Goal: Task Accomplishment & Management: Complete application form

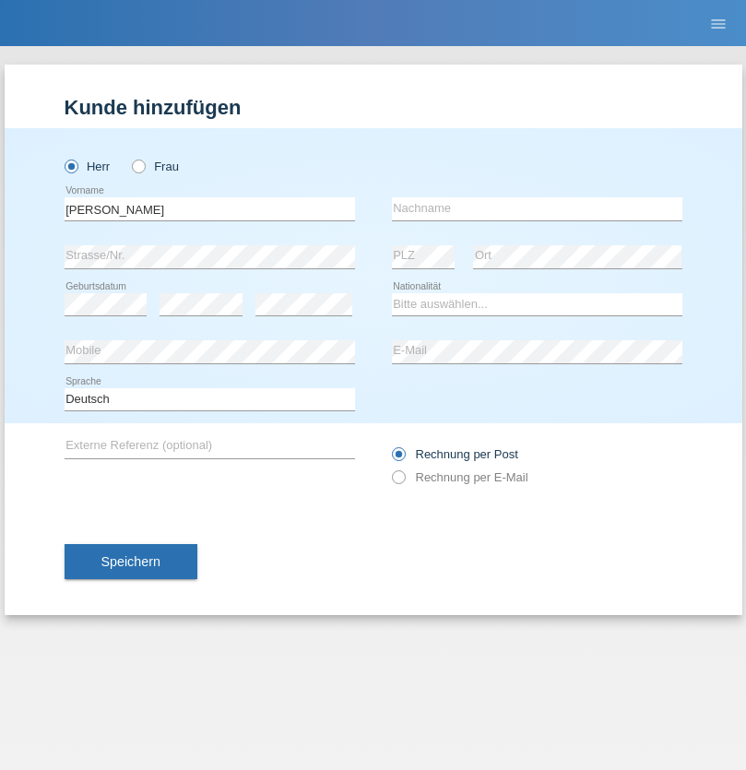
type input "Varga"
click at [537, 208] on input "text" at bounding box center [537, 208] width 291 height 23
type input "Florin"
select select "RO"
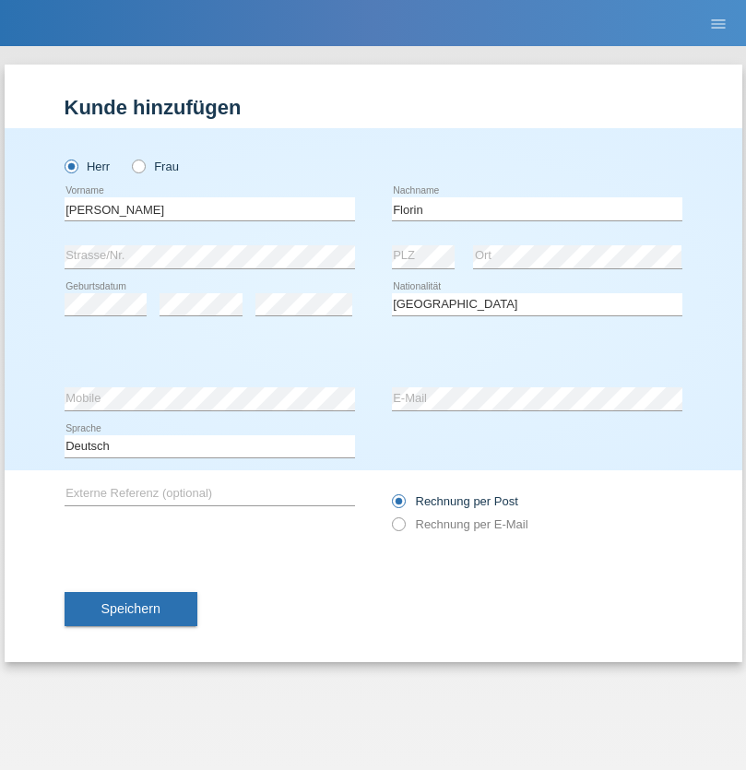
select select "C"
select select "29"
select select "02"
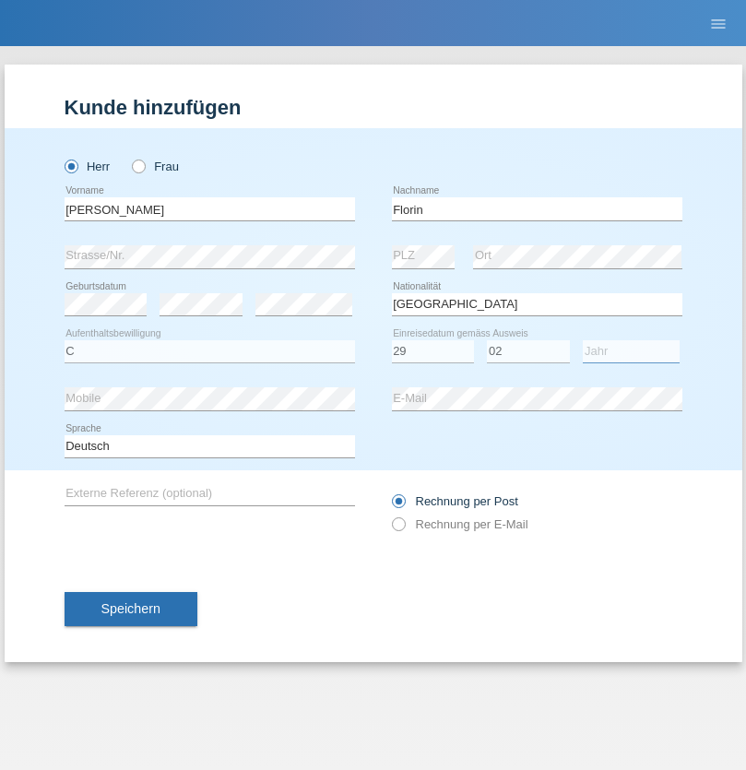
select select "2021"
select select "en"
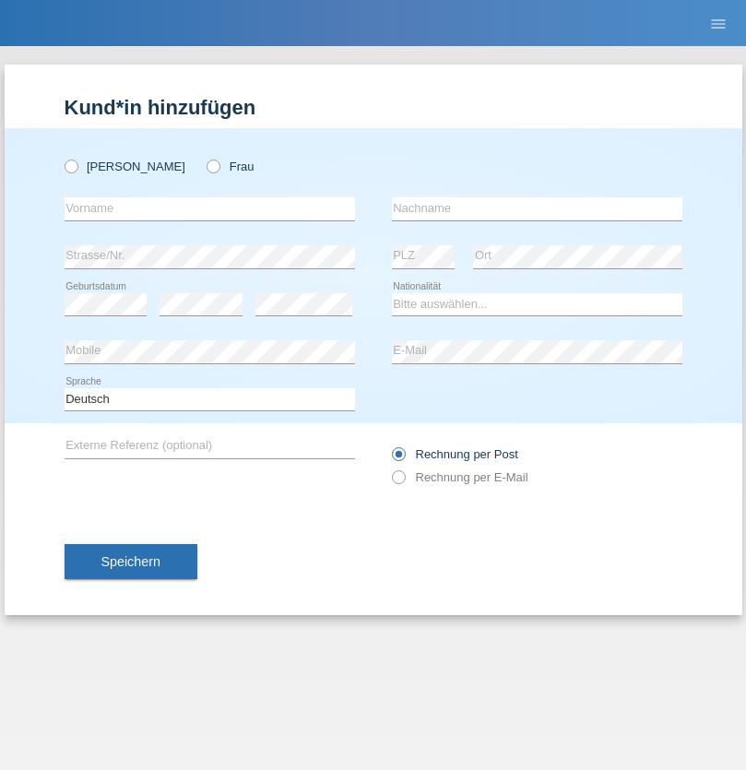
radio input "true"
click at [209, 208] on input "text" at bounding box center [210, 208] width 291 height 23
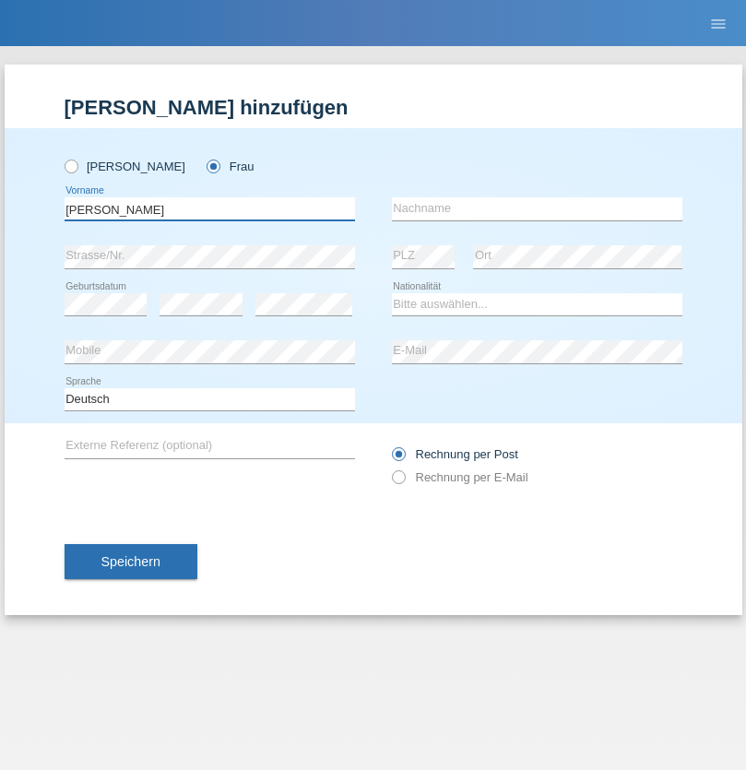
type input "Ruth"
click at [537, 208] on input "text" at bounding box center [537, 208] width 291 height 23
type input "Krebs"
select select "CH"
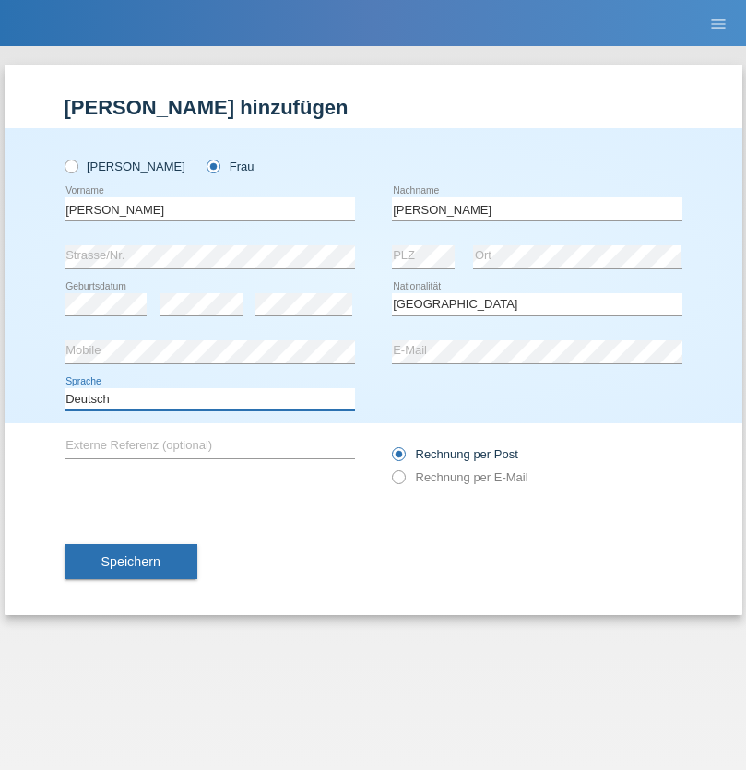
select select "en"
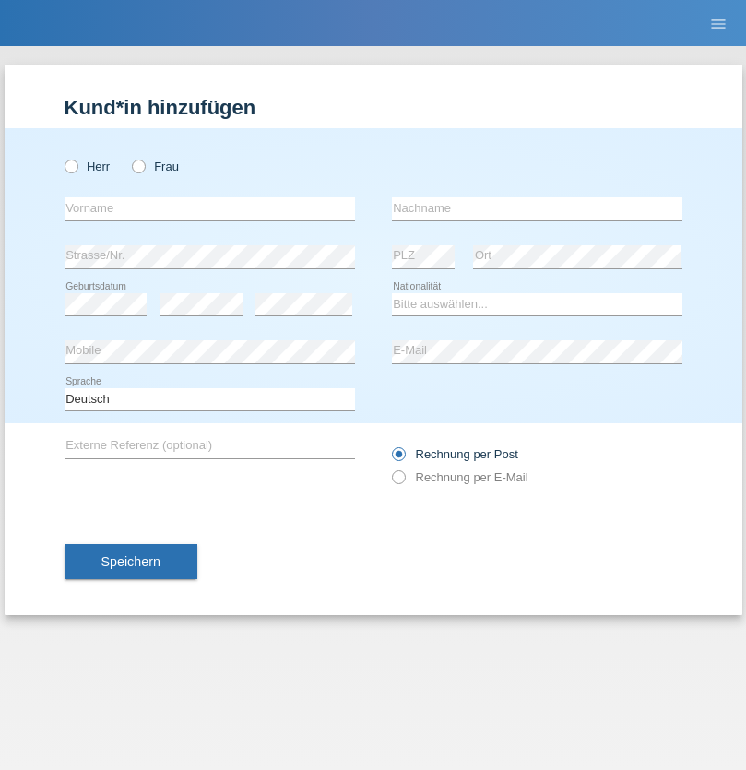
radio input "true"
click at [209, 208] on input "text" at bounding box center [210, 208] width 291 height 23
type input "Qovanaj"
click at [537, 208] on input "text" at bounding box center [537, 208] width 291 height 23
type input "Shaban"
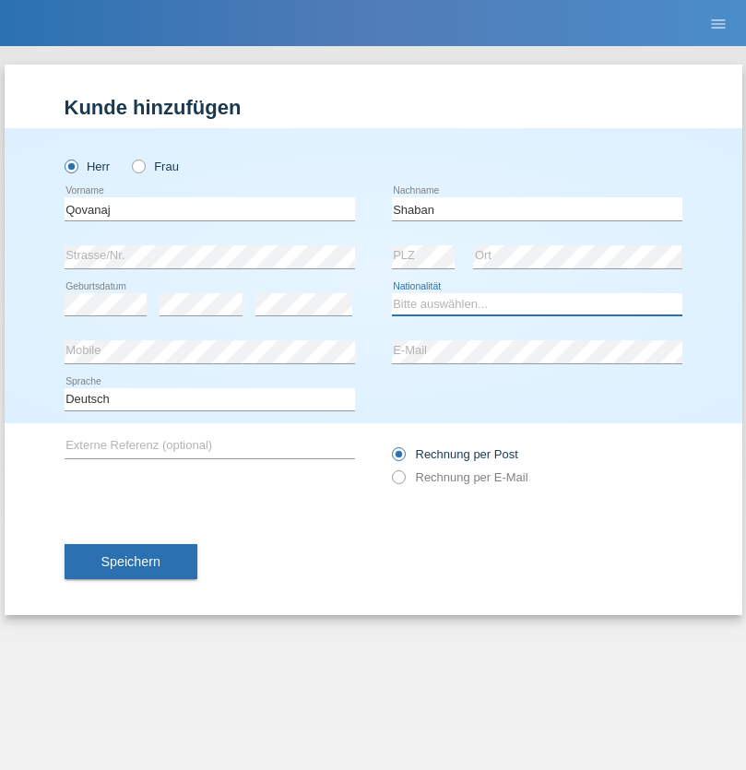
select select "CH"
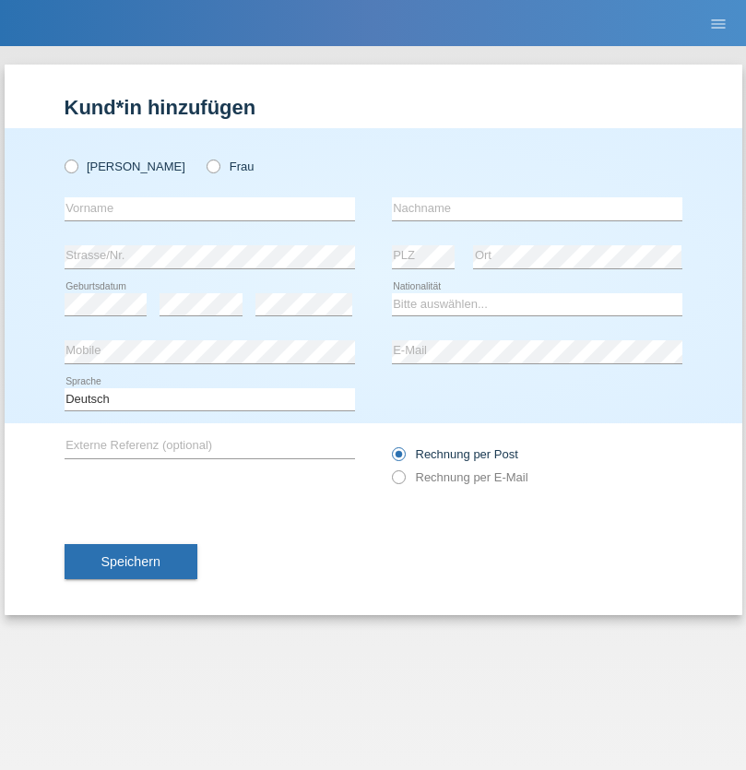
radio input "true"
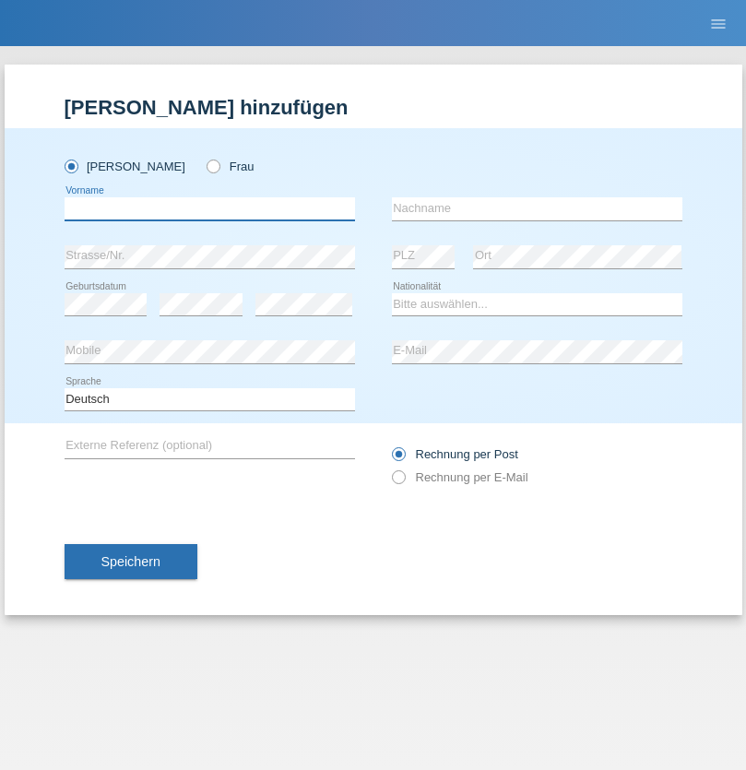
click at [209, 208] on input "text" at bounding box center [210, 208] width 291 height 23
type input "Marian"
click at [537, 208] on input "text" at bounding box center [537, 208] width 291 height 23
type input "Matusa"
select select "RO"
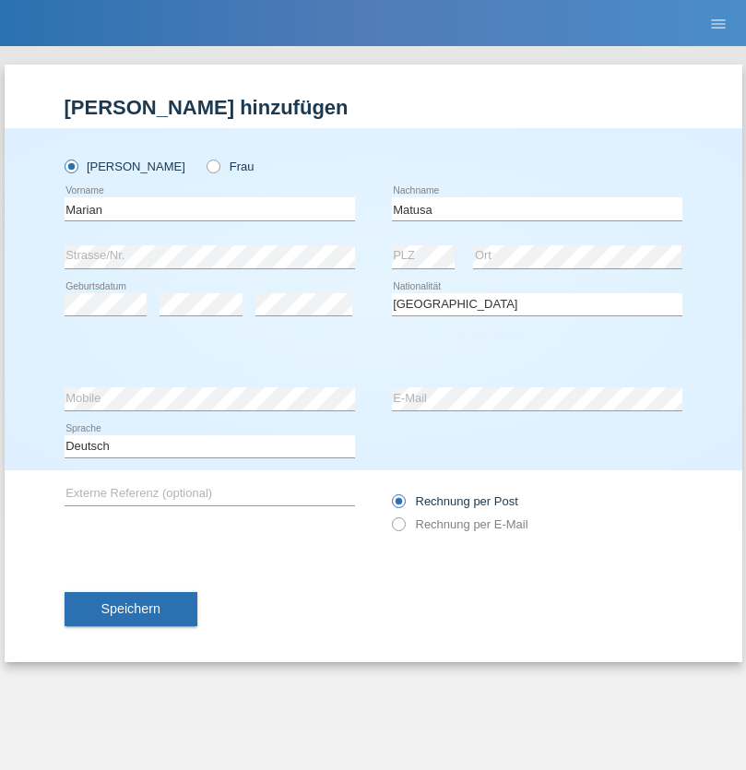
select select "C"
select select "01"
select select "06"
select select "2016"
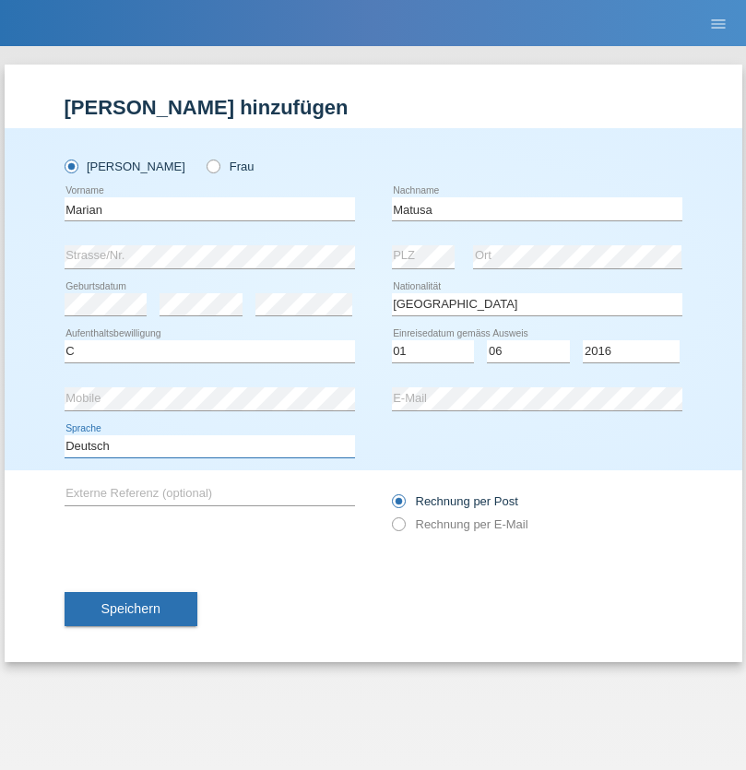
select select "en"
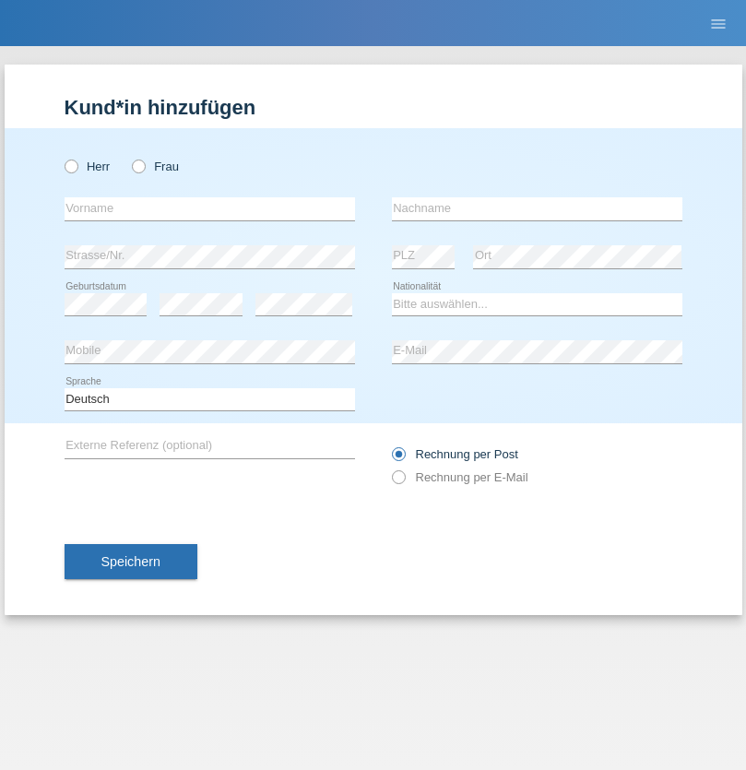
radio input "true"
click at [209, 208] on input "text" at bounding box center [210, 208] width 291 height 23
type input "Marco"
click at [537, 208] on input "text" at bounding box center [537, 208] width 291 height 23
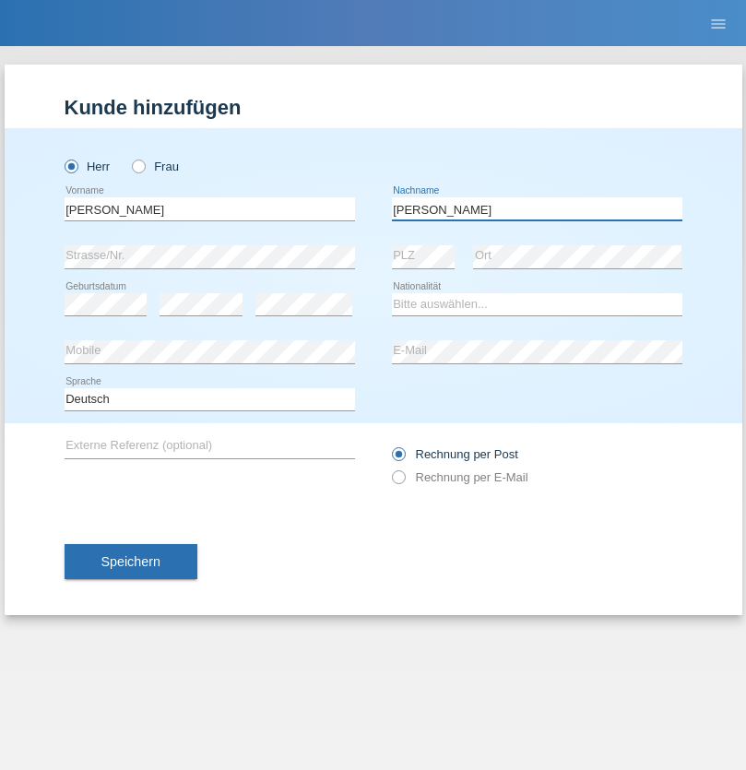
type input "Weinlein"
select select "CH"
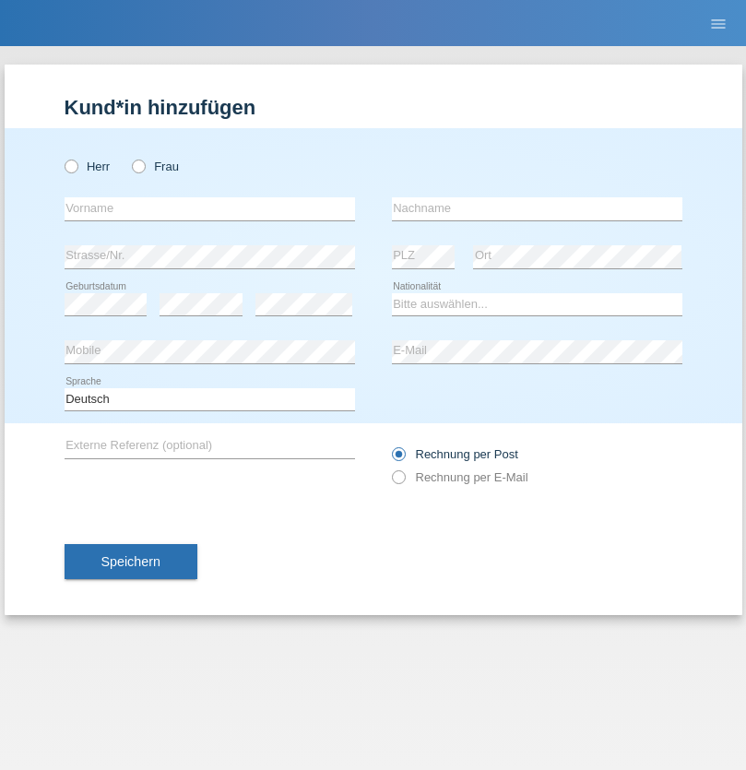
radio input "true"
click at [209, 208] on input "text" at bounding box center [210, 208] width 291 height 23
type input "Jashari lmeri"
click at [537, 208] on input "text" at bounding box center [537, 208] width 291 height 23
type input "Rabije"
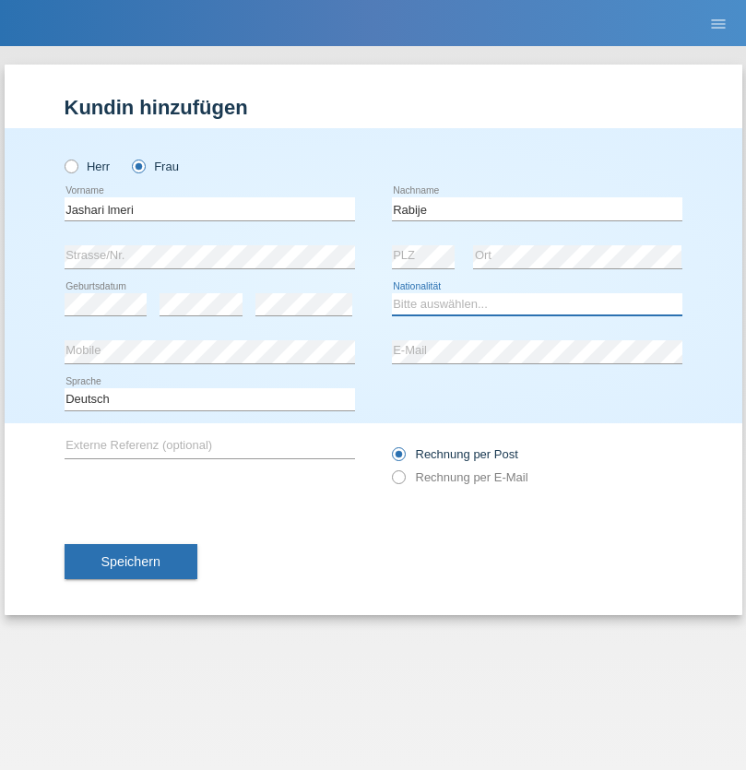
select select "CH"
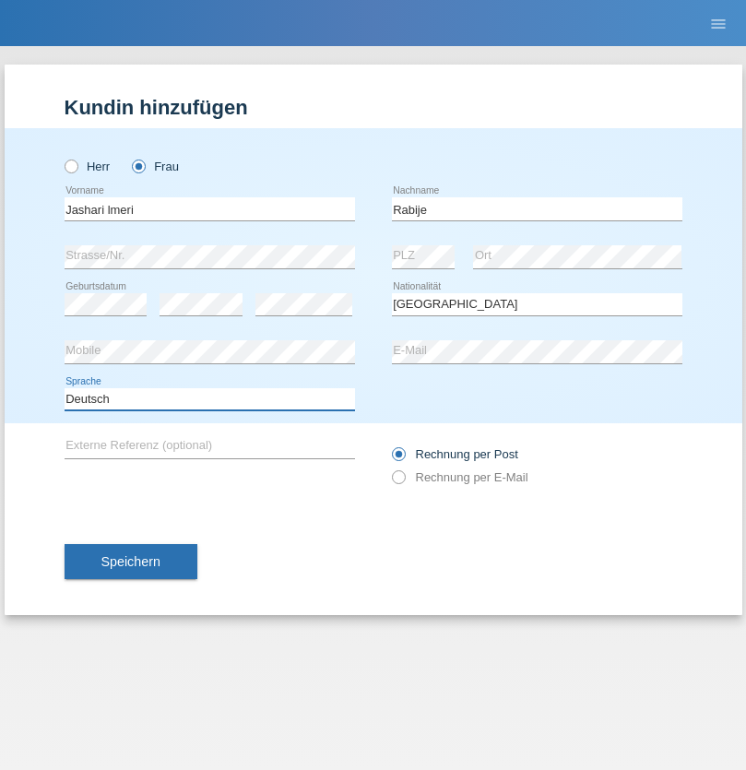
select select "en"
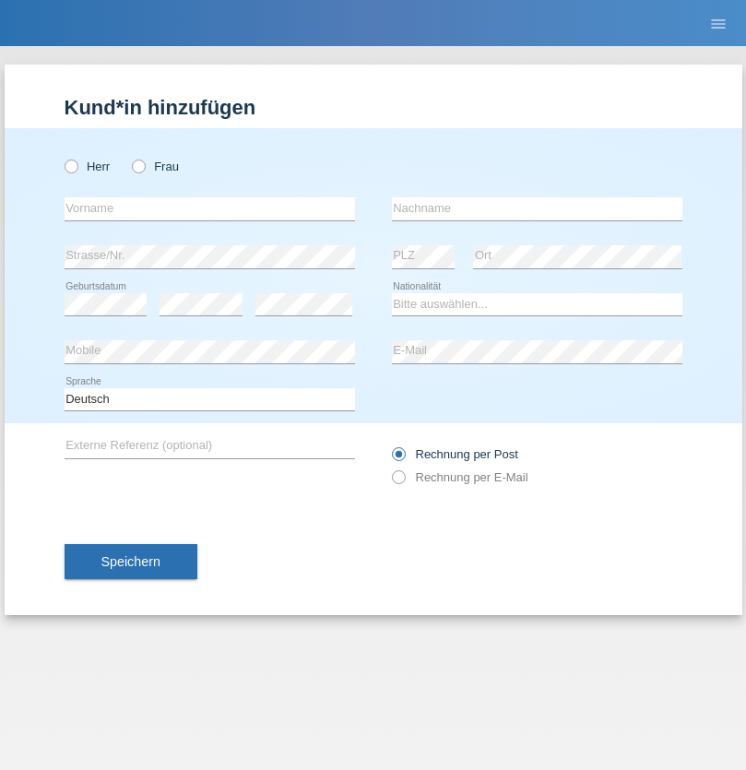
radio input "true"
click at [209, 208] on input "text" at bounding box center [210, 208] width 291 height 23
type input "firat"
click at [537, 208] on input "text" at bounding box center [537, 208] width 291 height 23
type input "kara"
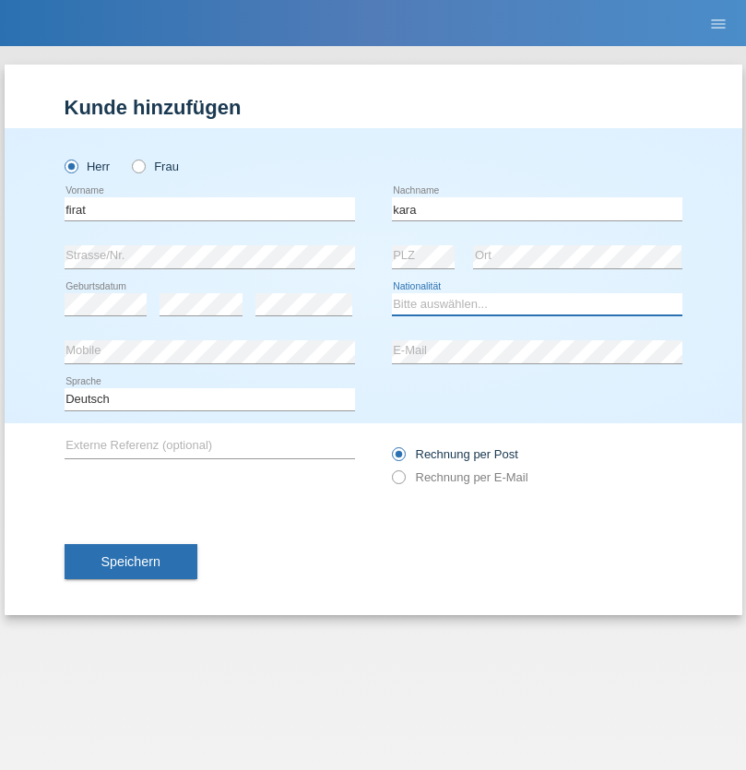
select select "CH"
radio input "true"
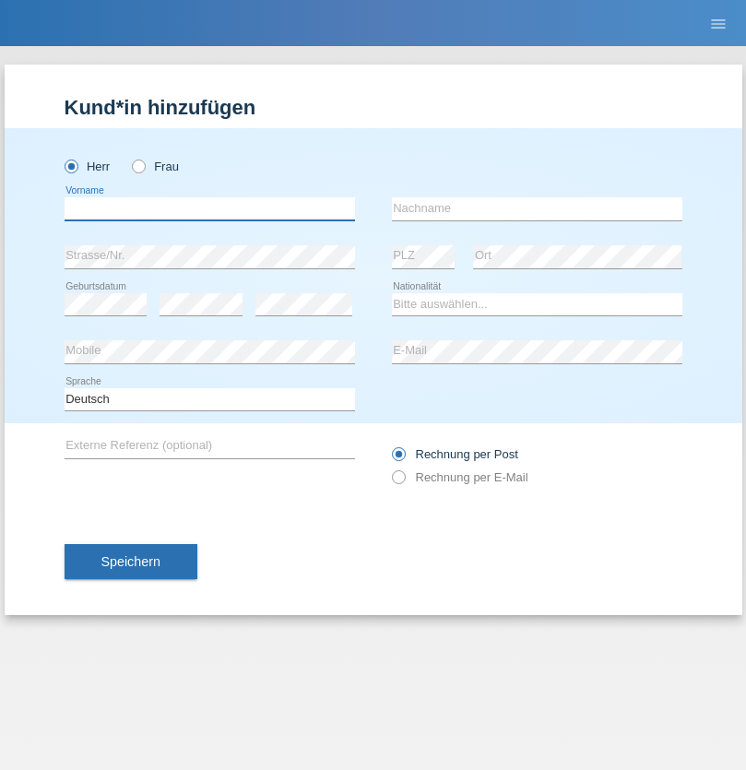
click at [209, 208] on input "text" at bounding box center [210, 208] width 291 height 23
type input "Gigov"
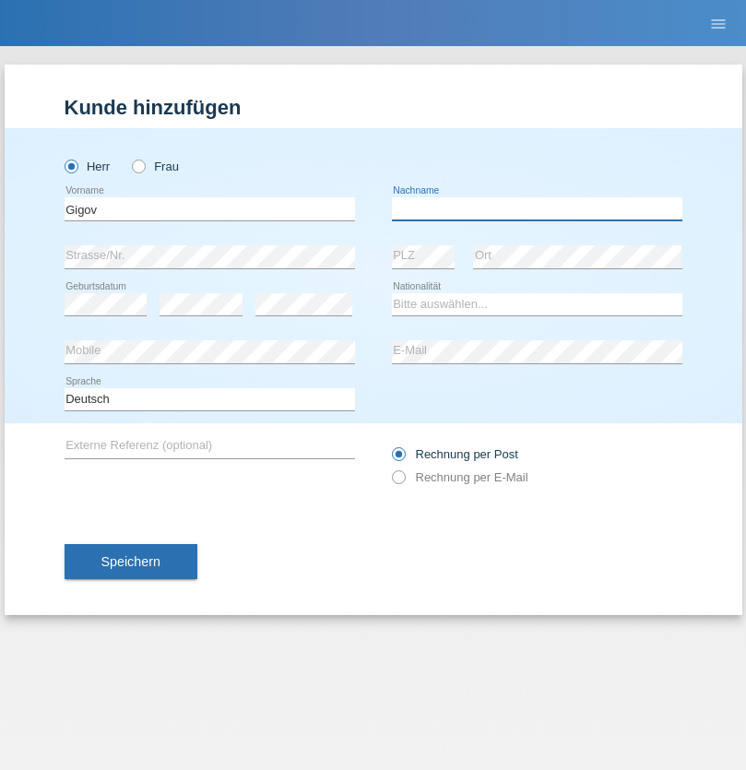
click at [537, 208] on input "text" at bounding box center [537, 208] width 291 height 23
type input "Zhan"
select select "BG"
select select "C"
select select "23"
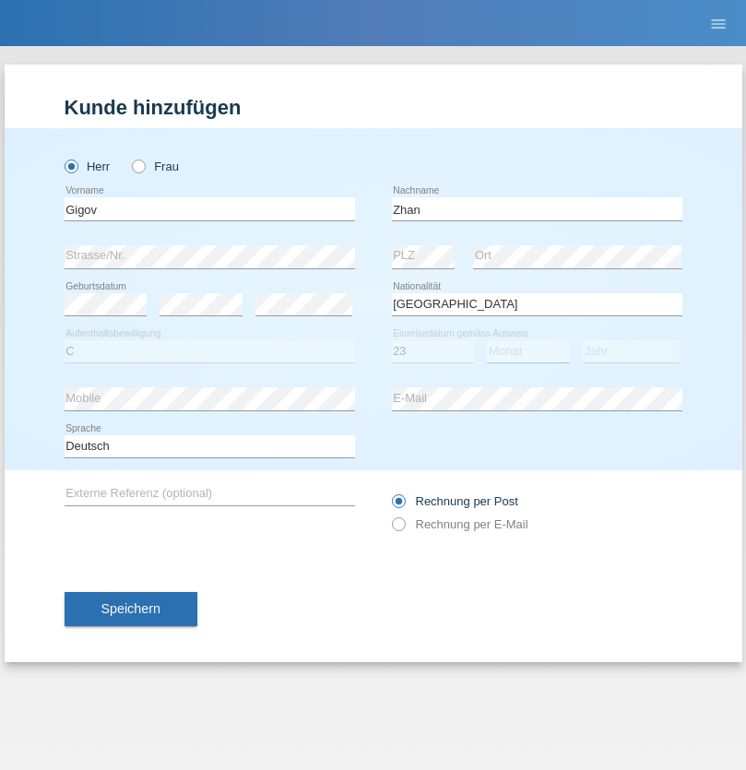
select select "10"
select select "2021"
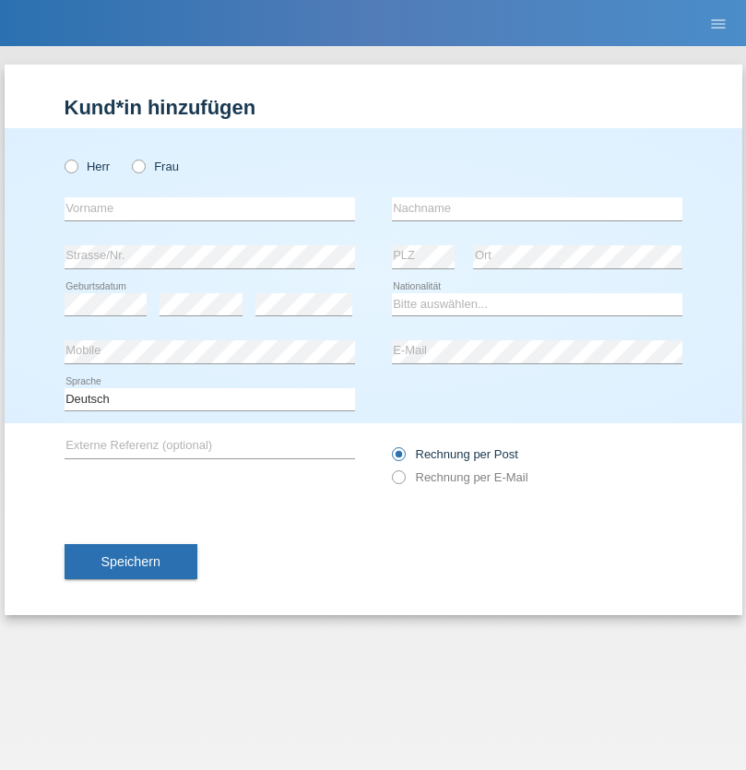
radio input "true"
click at [209, 208] on input "text" at bounding box center [210, 208] width 291 height 23
type input "Amand"
click at [537, 208] on input "text" at bounding box center [537, 208] width 291 height 23
type input "Pires"
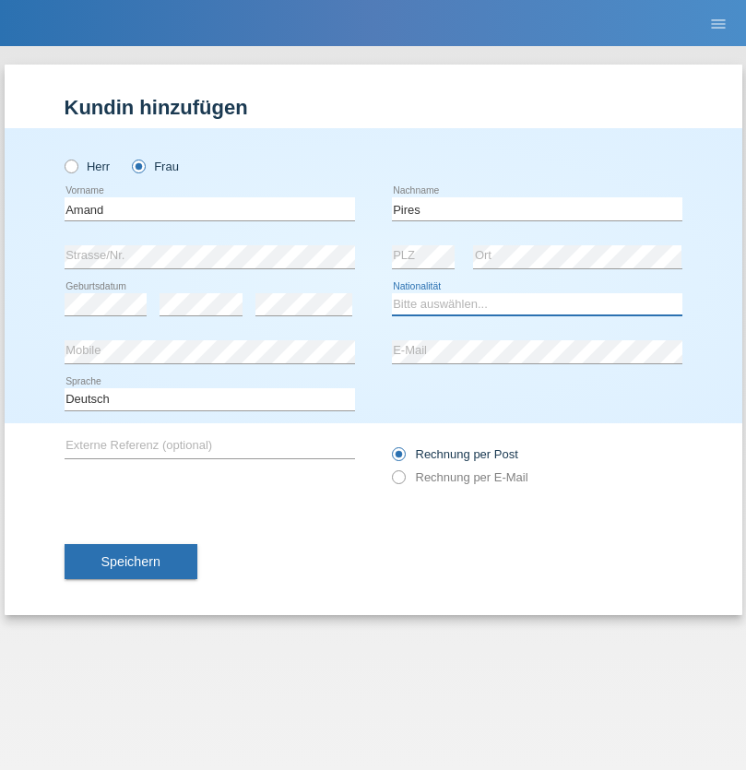
select select "CH"
radio input "true"
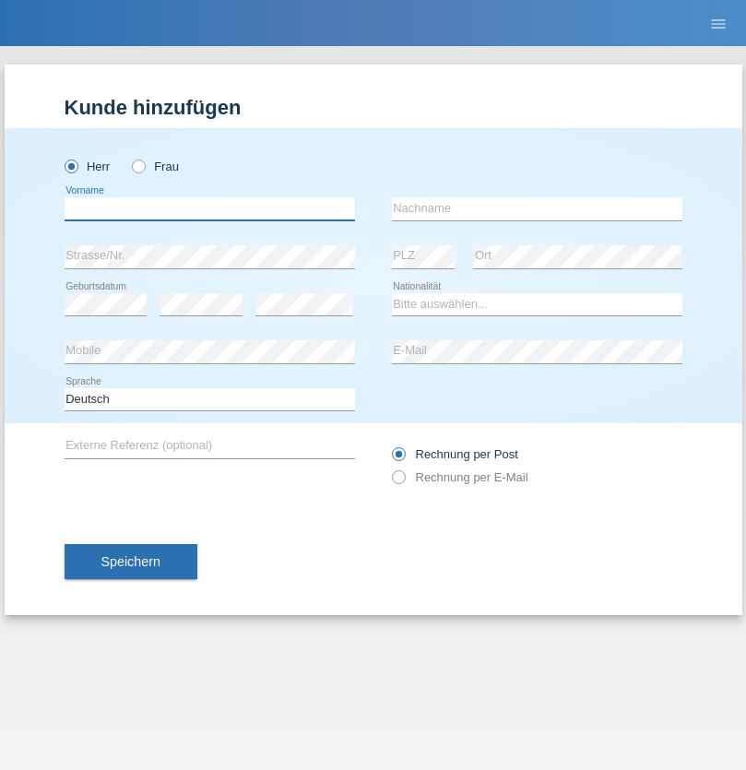
click at [209, 208] on input "text" at bounding box center [210, 208] width 291 height 23
type input "[PERSON_NAME]"
click at [537, 208] on input "text" at bounding box center [537, 208] width 291 height 23
type input "Saidi"
select select "CH"
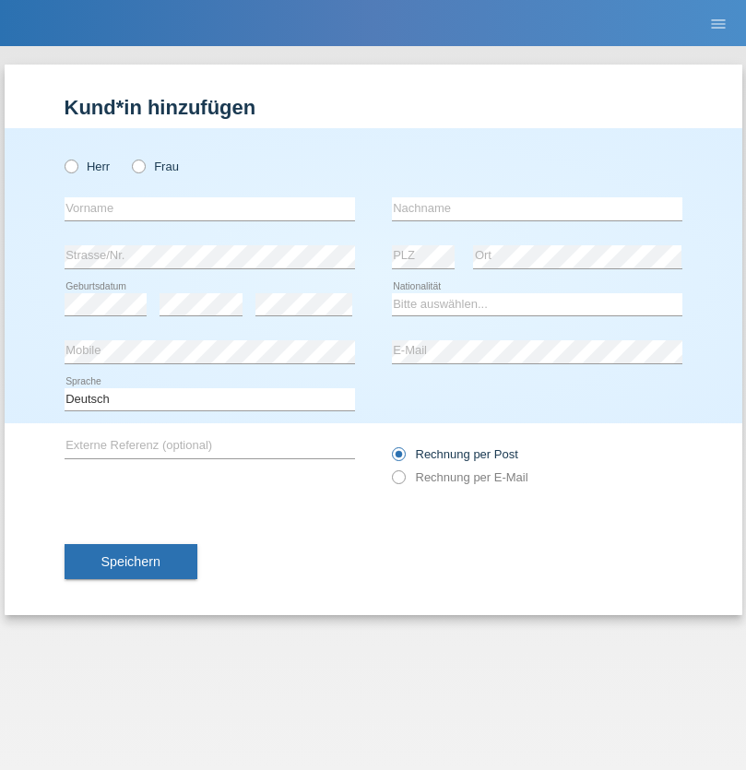
radio input "true"
click at [209, 208] on input "text" at bounding box center [210, 208] width 291 height 23
type input "Matusa"
click at [537, 208] on input "text" at bounding box center [537, 208] width 291 height 23
type input "[PERSON_NAME]"
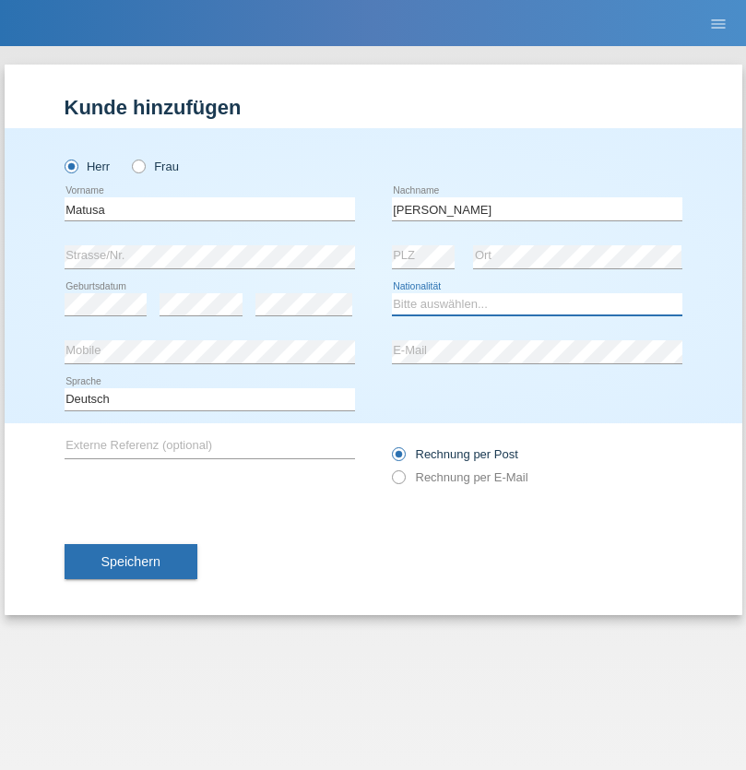
select select "OM"
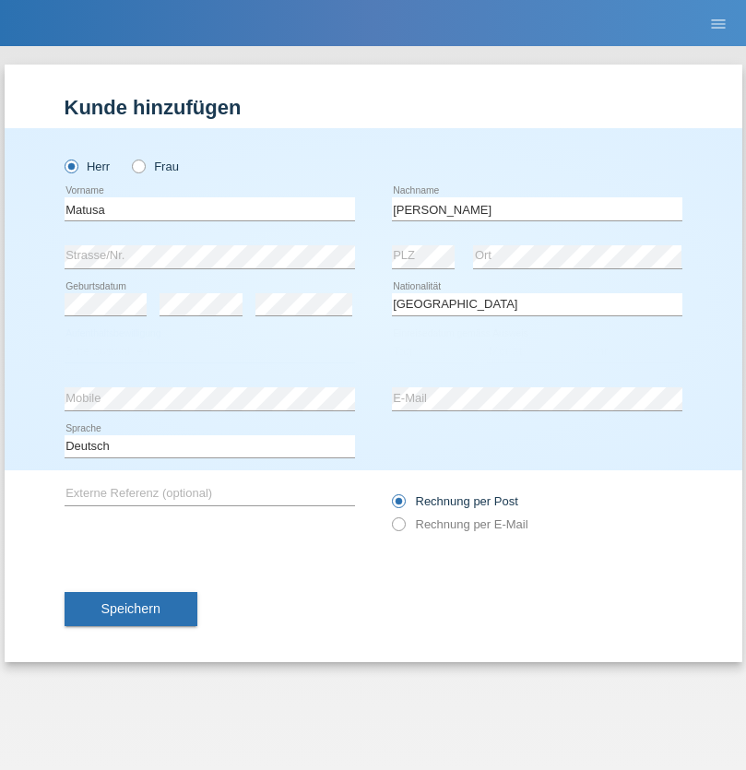
select select "C"
select select "01"
select select "06"
select select "2016"
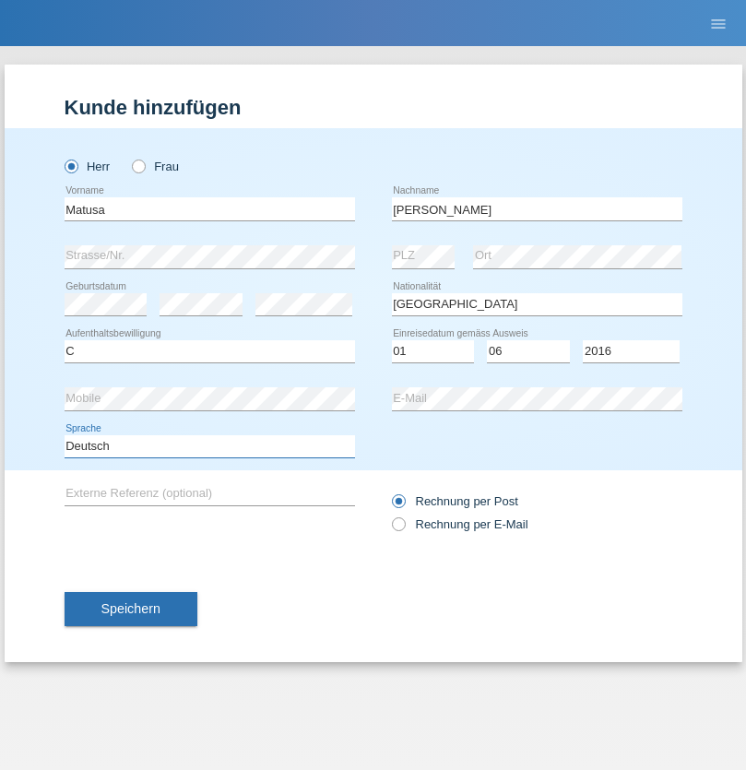
select select "en"
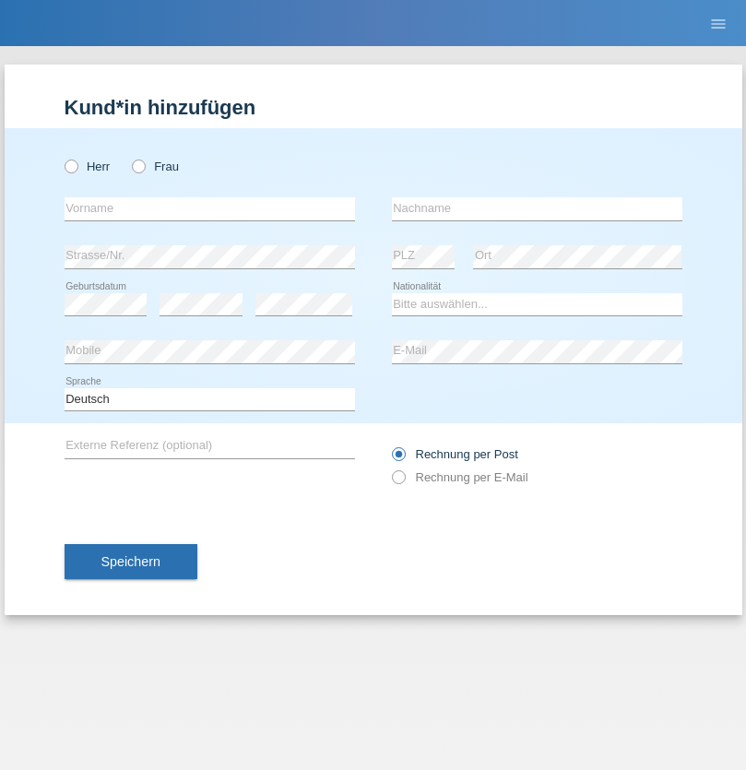
radio input "true"
click at [209, 208] on input "text" at bounding box center [210, 208] width 291 height 23
type input "Edinson Maurício"
click at [537, 208] on input "text" at bounding box center [537, 208] width 291 height 23
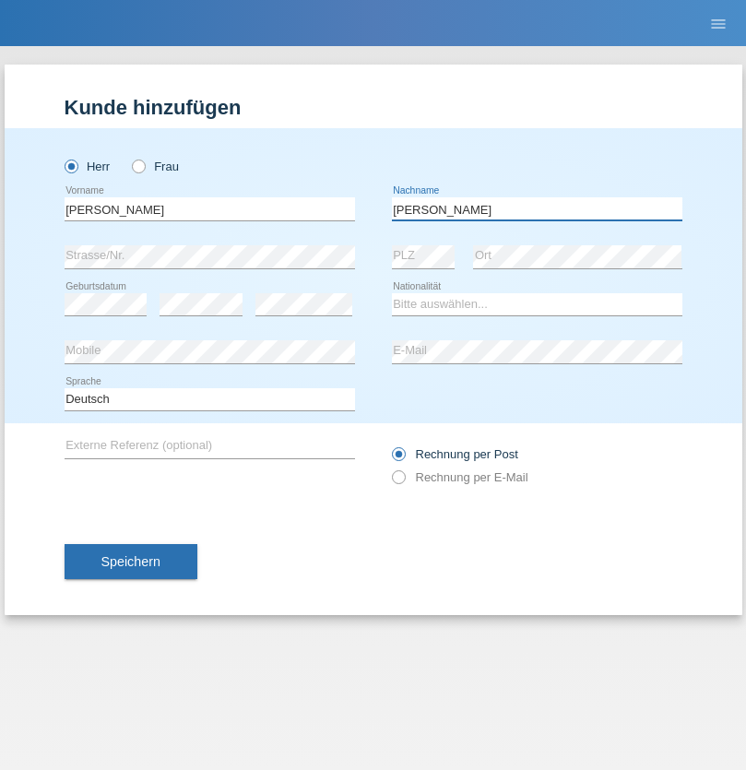
type input "Branquinho Alexander"
select select "PT"
select select "C"
select select "23"
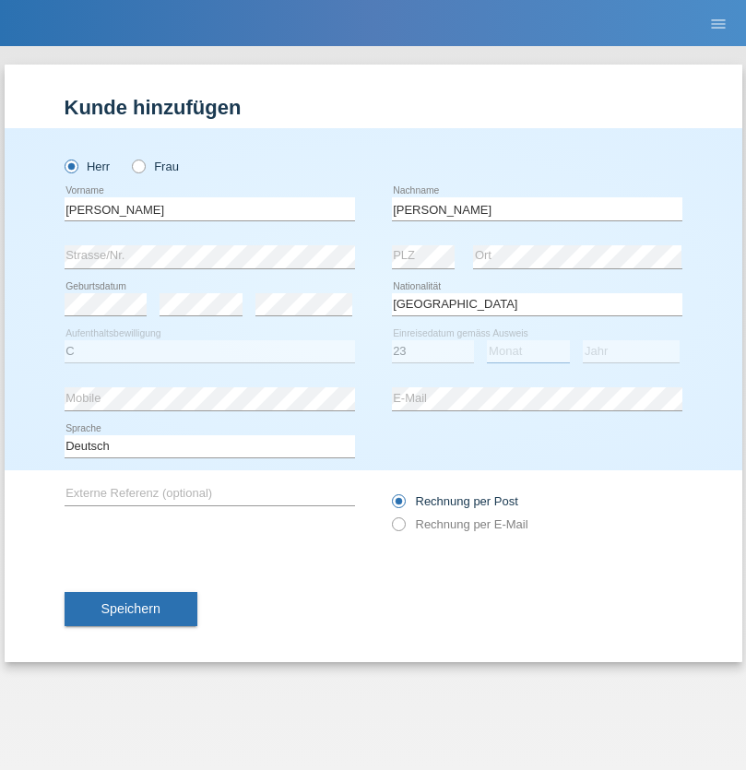
select select "08"
select select "2021"
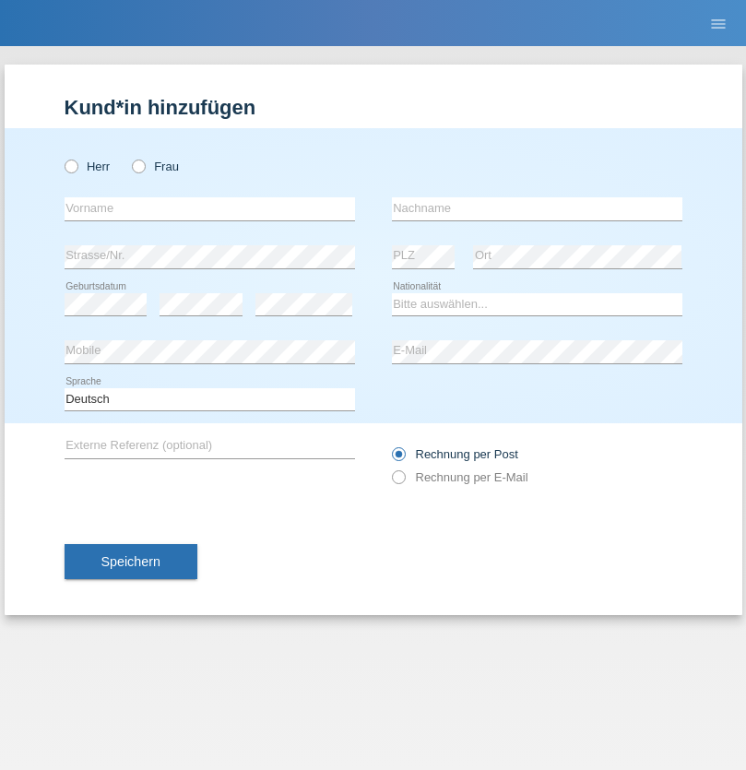
radio input "true"
click at [209, 208] on input "text" at bounding box center [210, 208] width 291 height 23
type input "[PERSON_NAME]"
click at [537, 208] on input "text" at bounding box center [537, 208] width 291 height 23
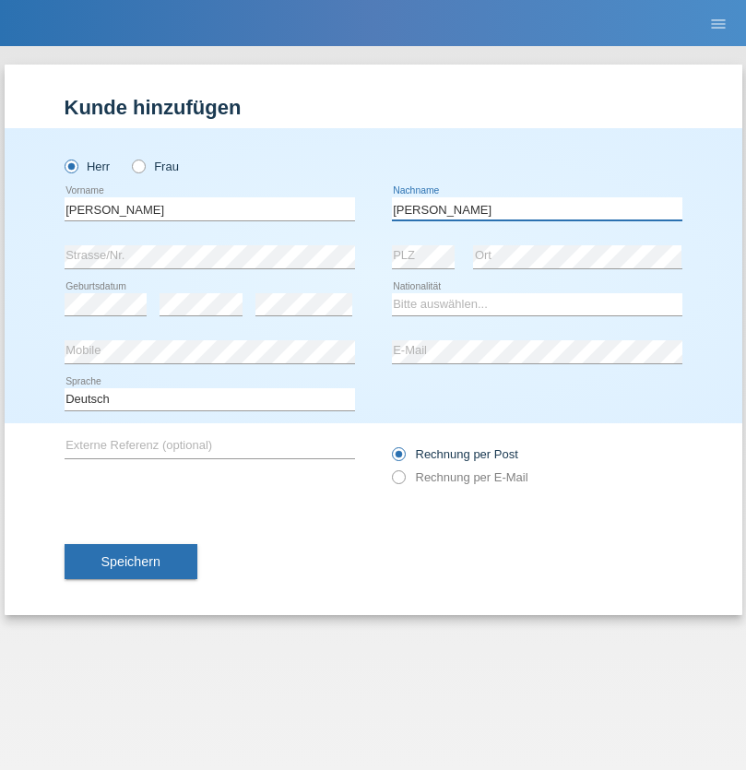
type input "[PERSON_NAME]"
select select "CH"
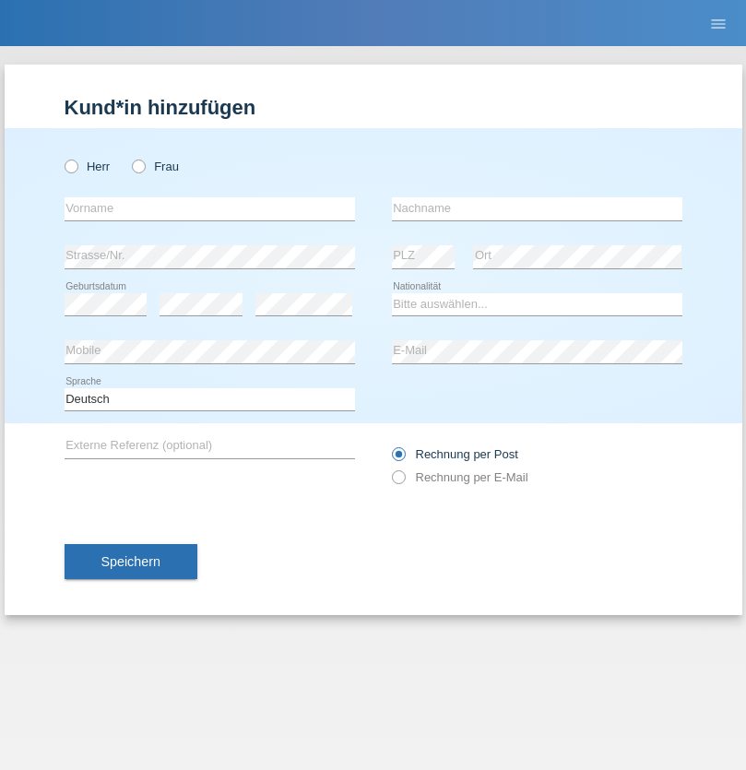
radio input "true"
click at [209, 208] on input "text" at bounding box center [210, 208] width 291 height 23
type input "Szilvia"
click at [537, 208] on input "text" at bounding box center [537, 208] width 291 height 23
type input "Olakh"
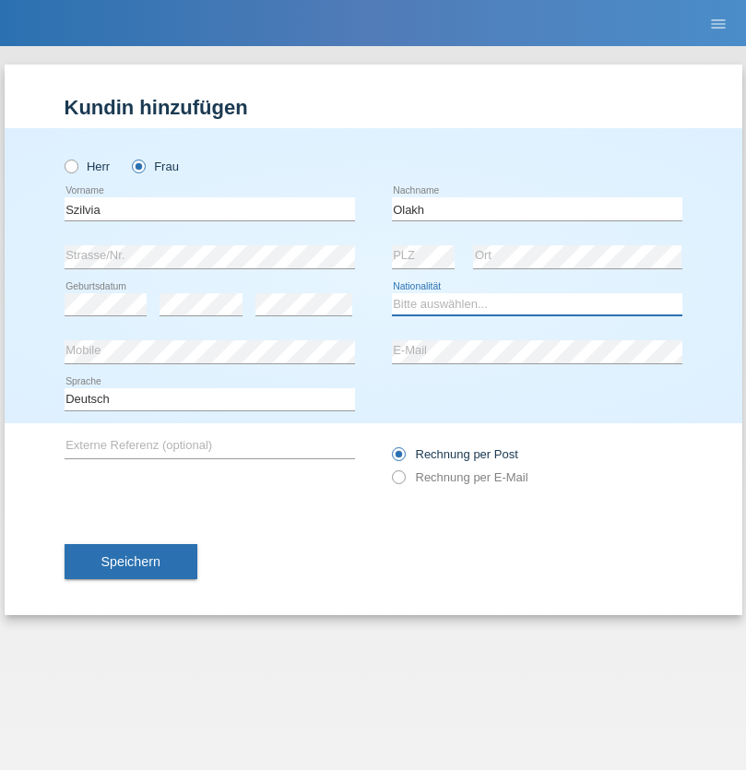
select select "UA"
select select "C"
select select "15"
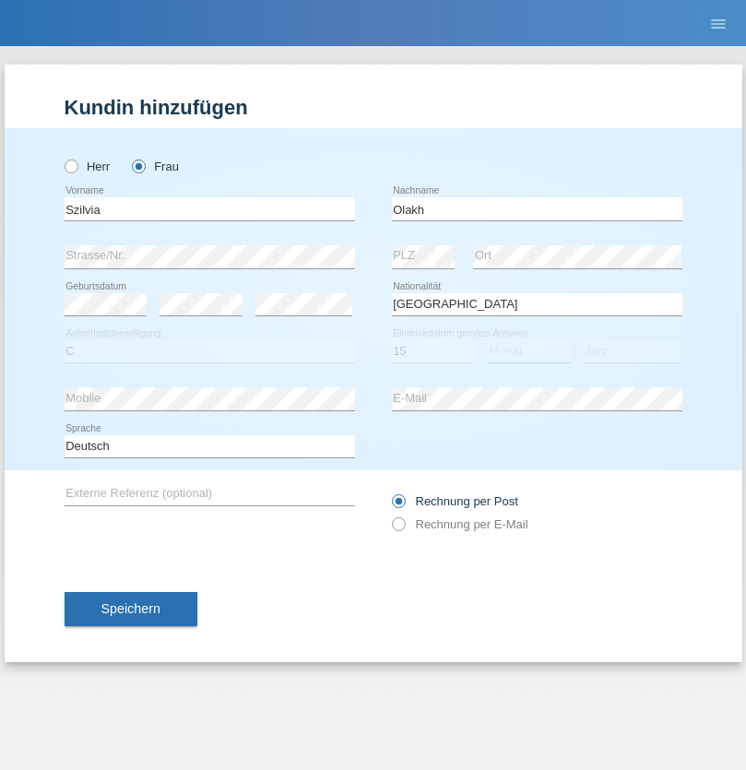
select select "09"
select select "2021"
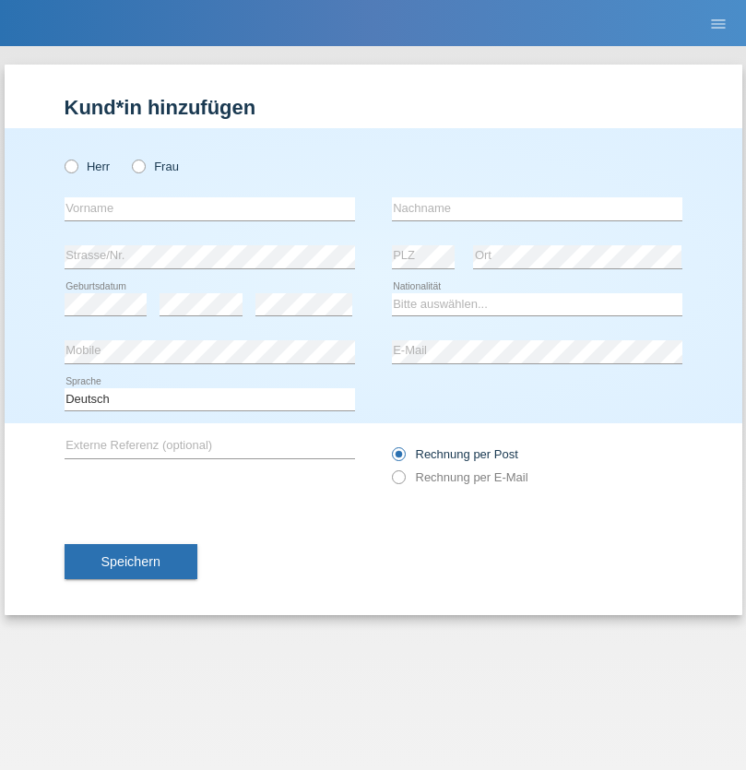
radio input "true"
click at [209, 208] on input "text" at bounding box center [210, 208] width 291 height 23
type input "Asrit"
click at [537, 208] on input "text" at bounding box center [537, 208] width 291 height 23
type input "Kupa"
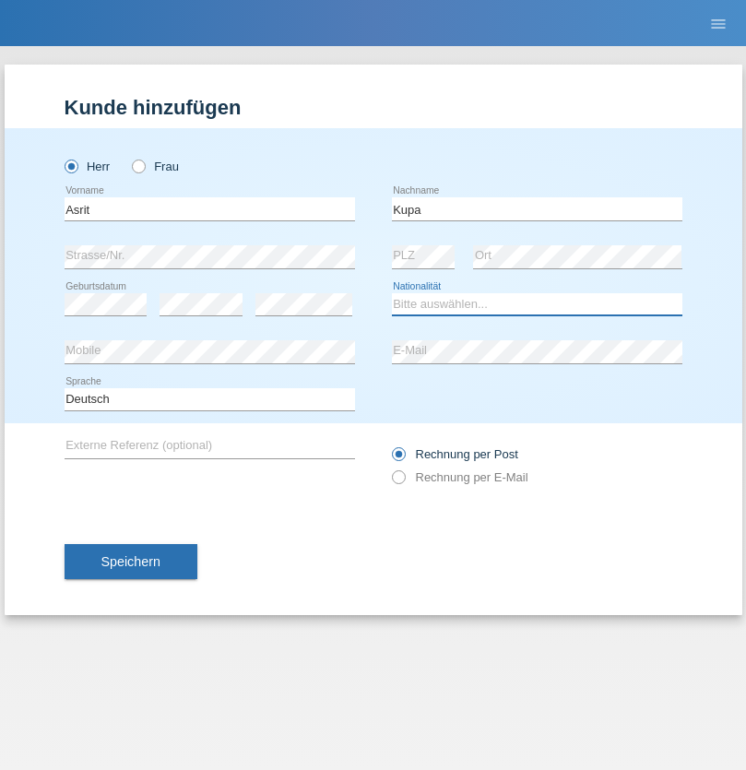
select select "MK"
select select "C"
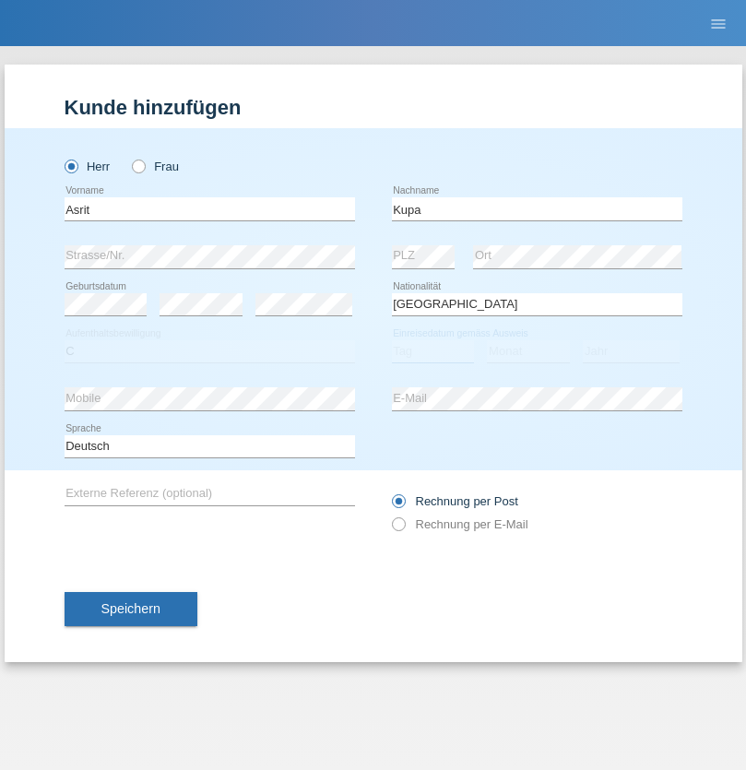
select select "27"
select select "05"
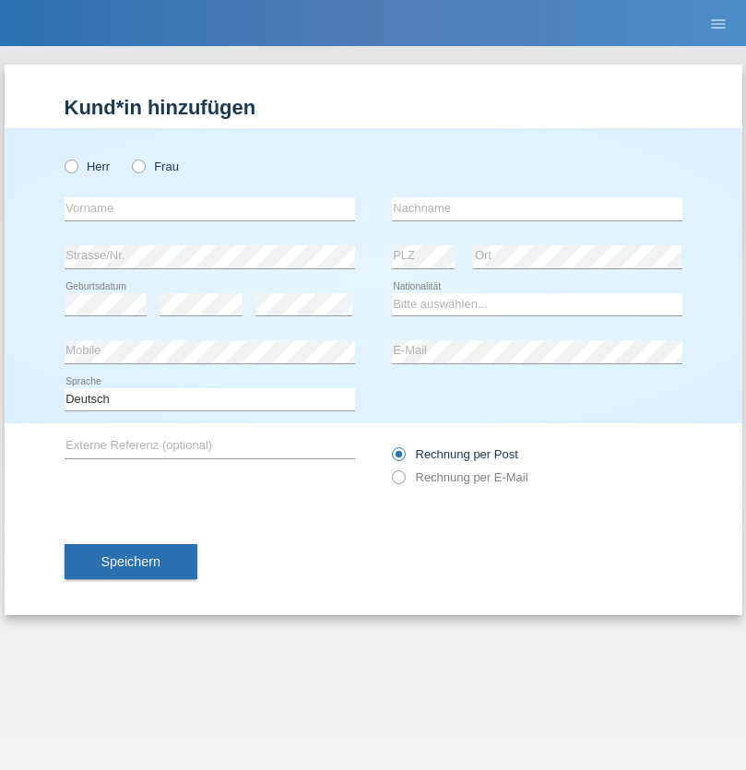
radio input "true"
click at [209, 208] on input "text" at bounding box center [210, 208] width 291 height 23
type input "Ibrahim"
click at [537, 208] on input "text" at bounding box center [537, 208] width 291 height 23
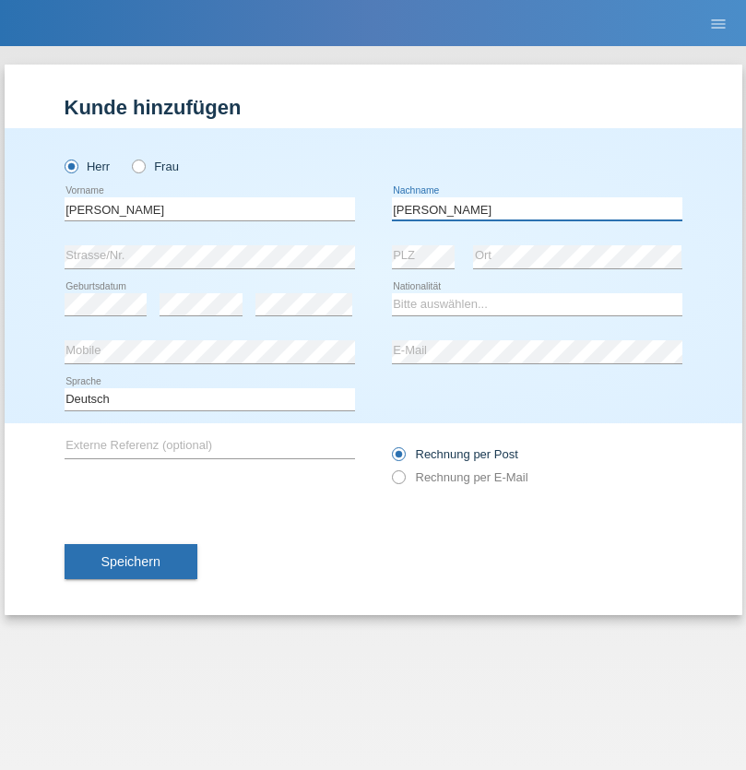
type input "Abbas"
select select "SY"
select select "C"
select select "15"
select select "09"
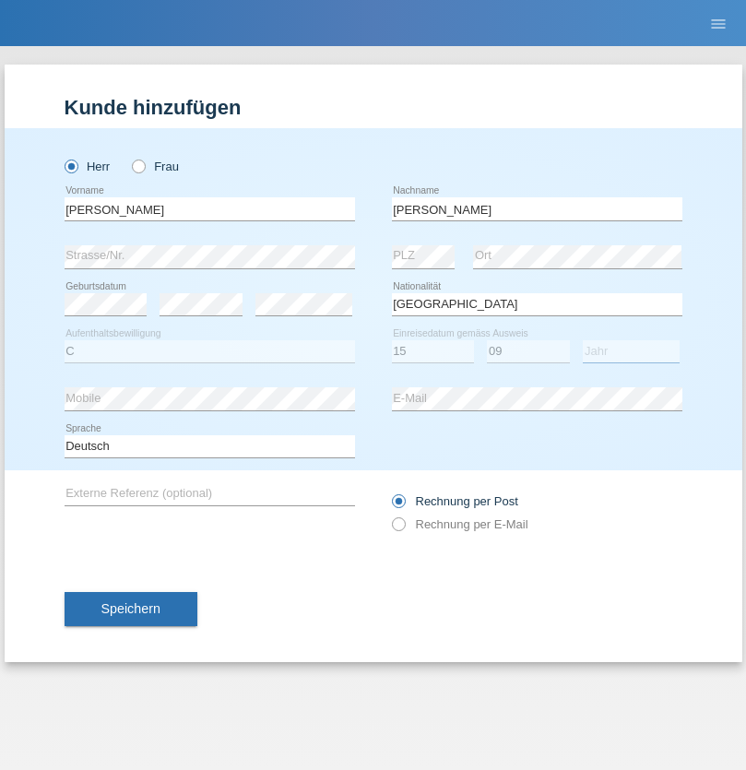
select select "2021"
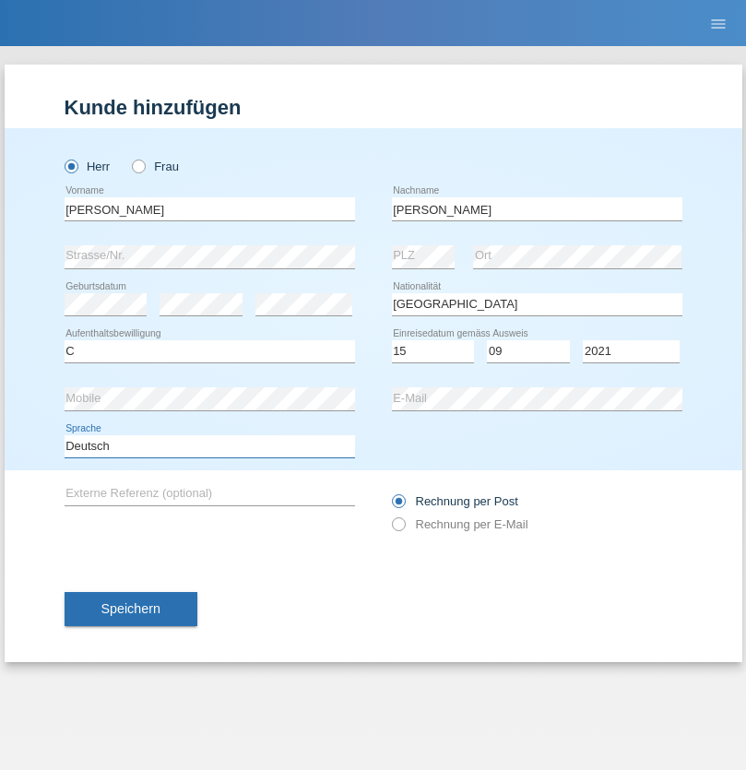
select select "en"
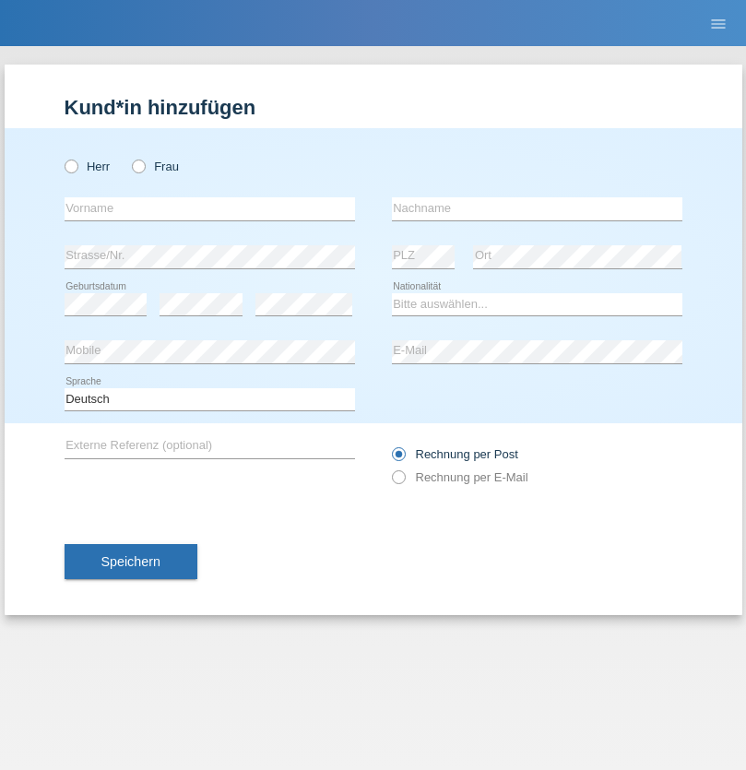
radio input "true"
select select "CH"
radio input "true"
click at [209, 208] on input "text" at bounding box center [210, 208] width 291 height 23
type input "[PERSON_NAME]"
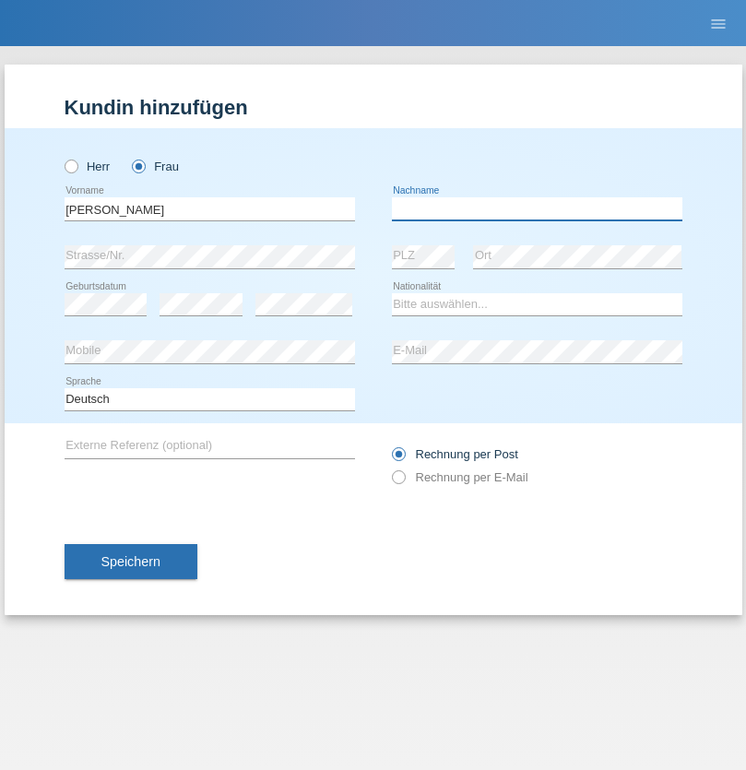
click at [537, 208] on input "text" at bounding box center [537, 208] width 291 height 23
type input "Bacic"
select select "CH"
